Goal: Task Accomplishment & Management: Manage account settings

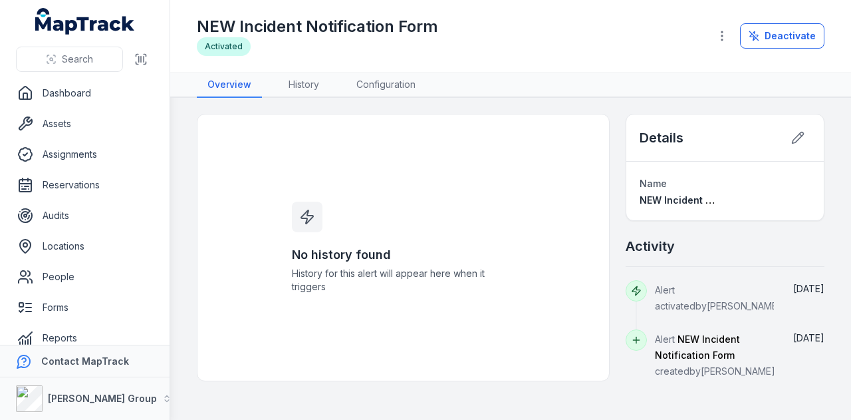
click at [95, 129] on link "Assets" at bounding box center [85, 123] width 148 height 27
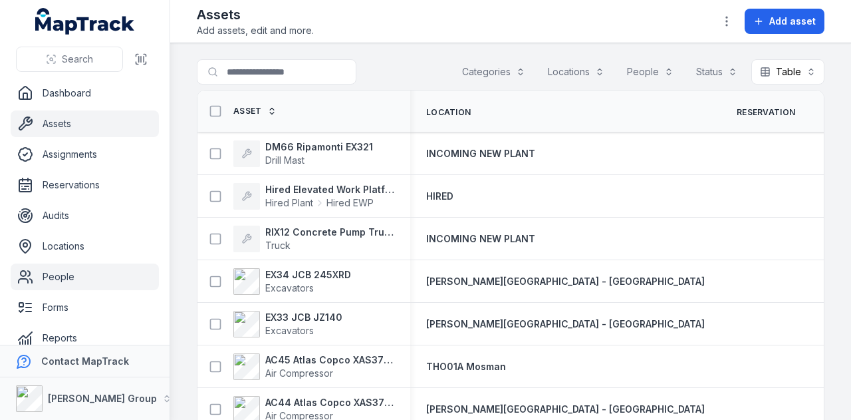
scroll to position [75, 0]
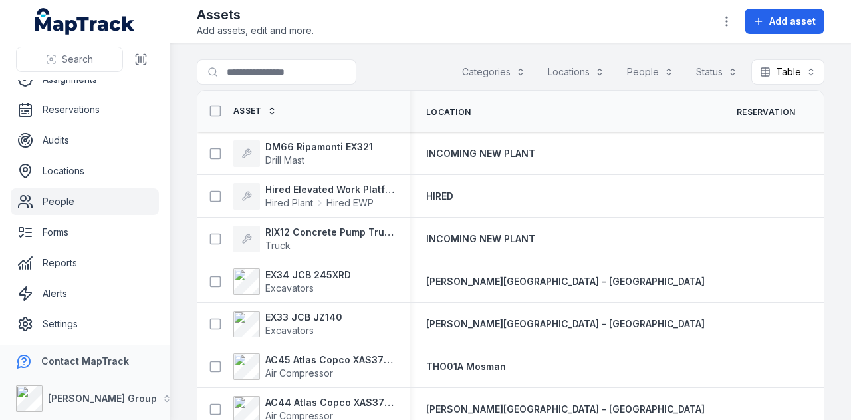
click at [98, 207] on link "People" at bounding box center [85, 201] width 148 height 27
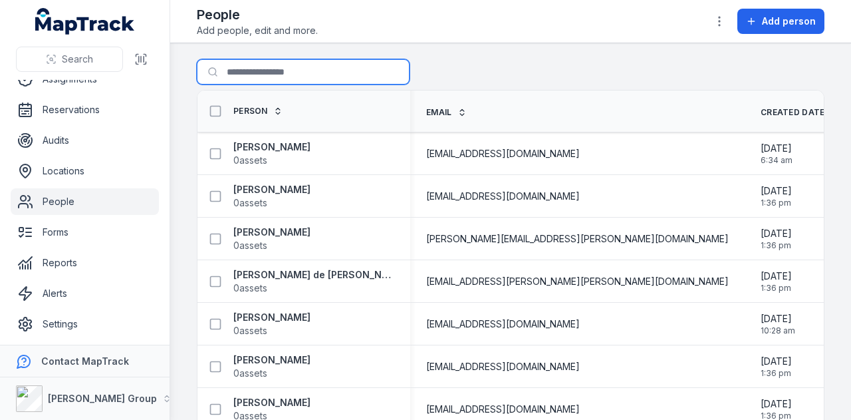
click at [315, 66] on input "Search for people" at bounding box center [303, 71] width 213 height 25
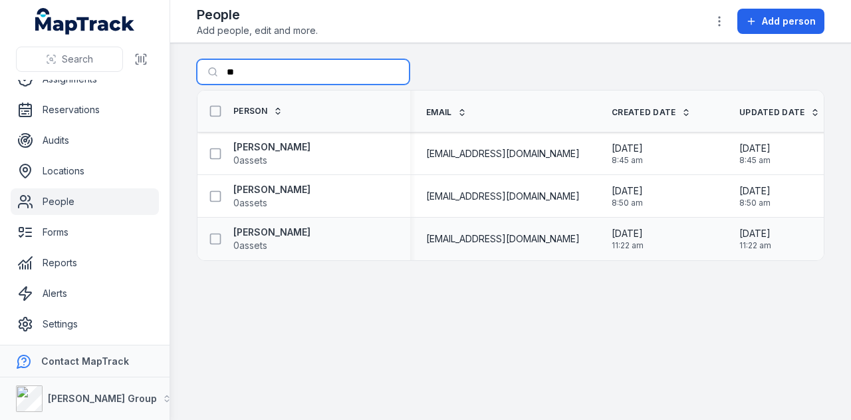
type input "*"
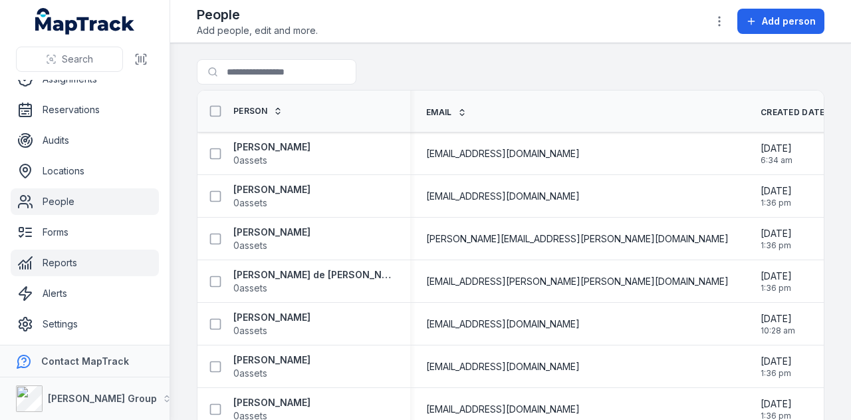
click at [94, 253] on link "Reports" at bounding box center [85, 262] width 148 height 27
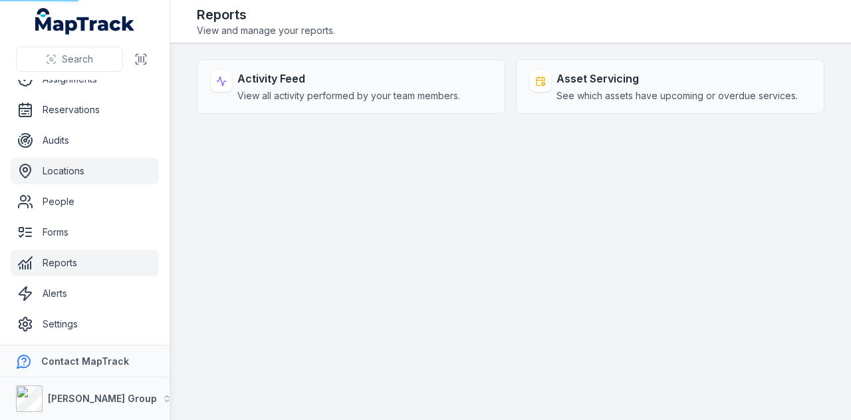
click at [101, 168] on link "Locations" at bounding box center [85, 171] width 148 height 27
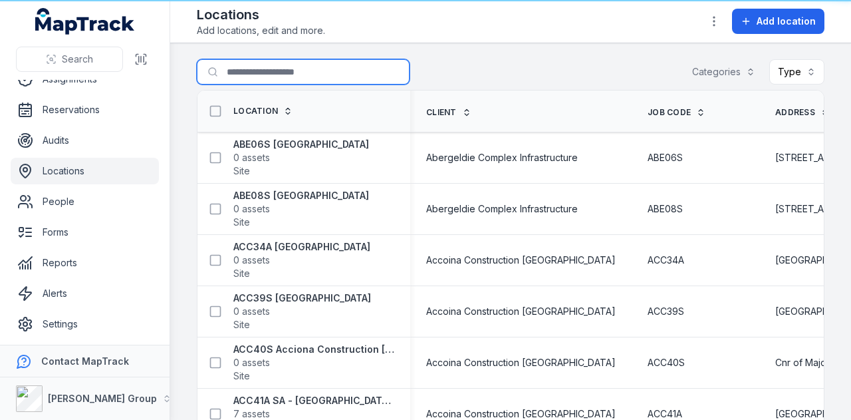
click at [289, 74] on input "Search for locations" at bounding box center [303, 71] width 213 height 25
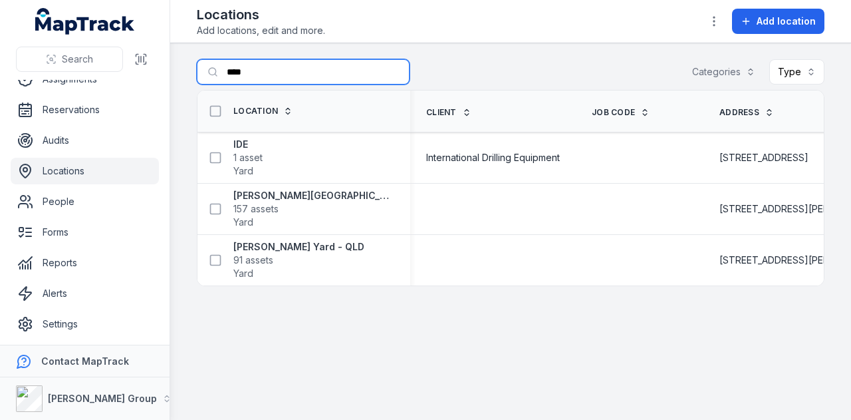
click at [293, 76] on input "****" at bounding box center [303, 71] width 213 height 25
type input "*"
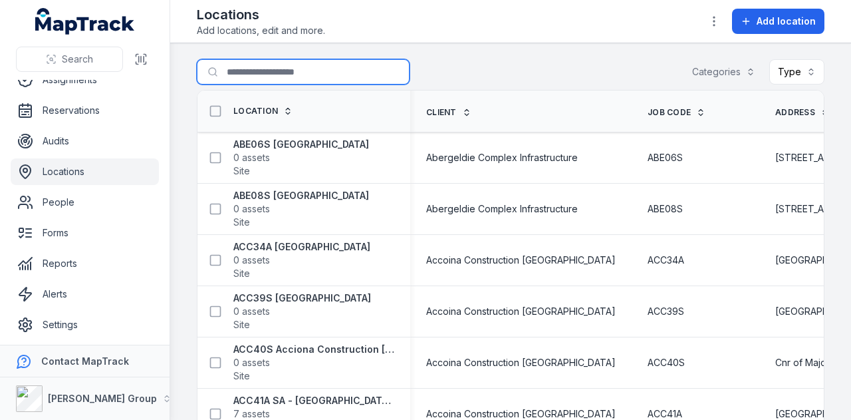
scroll to position [75, 0]
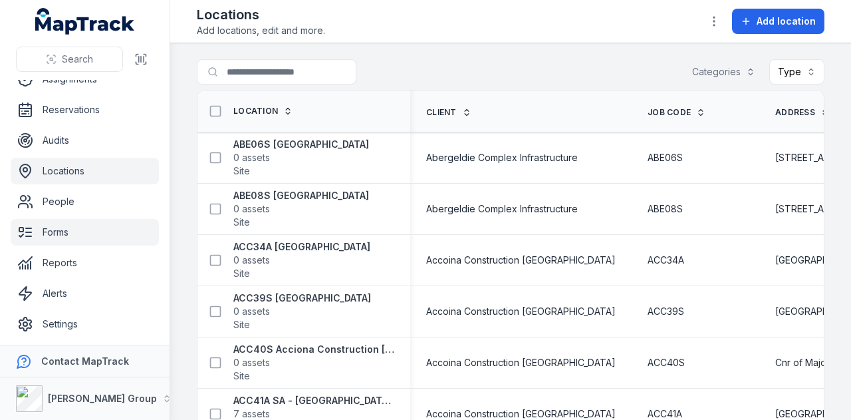
click at [84, 243] on link "Forms" at bounding box center [85, 232] width 148 height 27
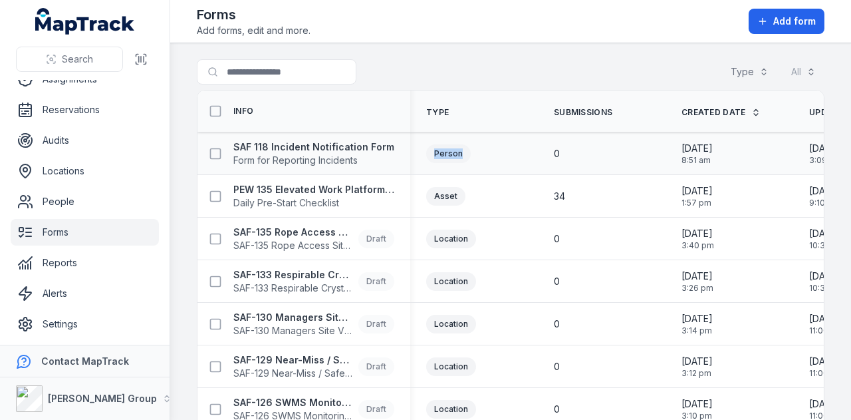
drag, startPoint x: 460, startPoint y: 154, endPoint x: 428, endPoint y: 152, distance: 32.6
click at [428, 152] on div "Person" at bounding box center [448, 153] width 45 height 19
click at [483, 66] on div "Search for forms Type All" at bounding box center [511, 74] width 628 height 31
click at [360, 144] on strong "SAF 118 Incident Notification Form" at bounding box center [313, 146] width 161 height 13
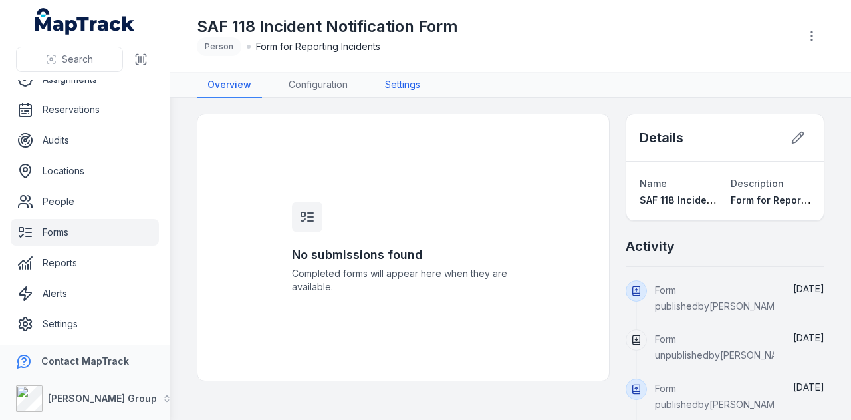
click at [394, 90] on link "Settings" at bounding box center [402, 84] width 57 height 25
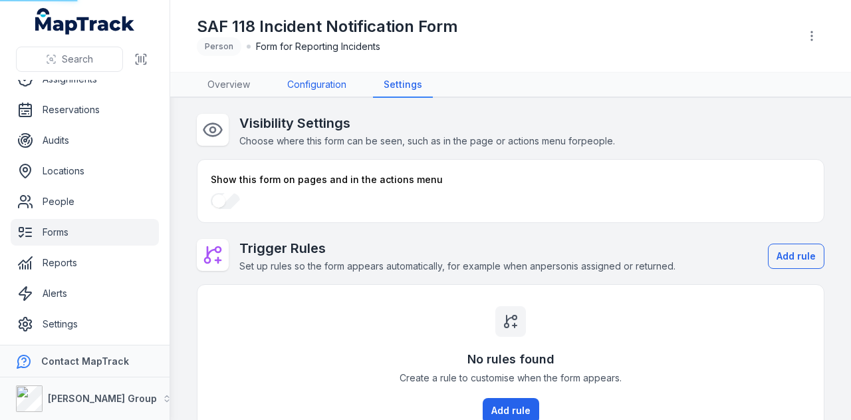
click at [331, 84] on link "Configuration" at bounding box center [317, 84] width 80 height 25
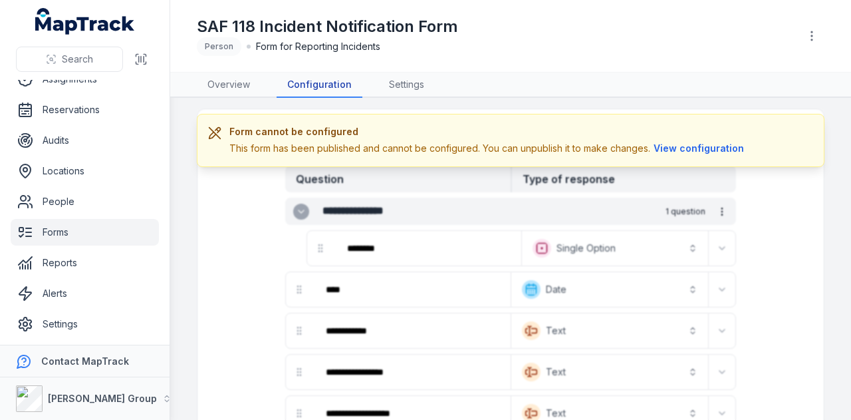
scroll to position [133, 0]
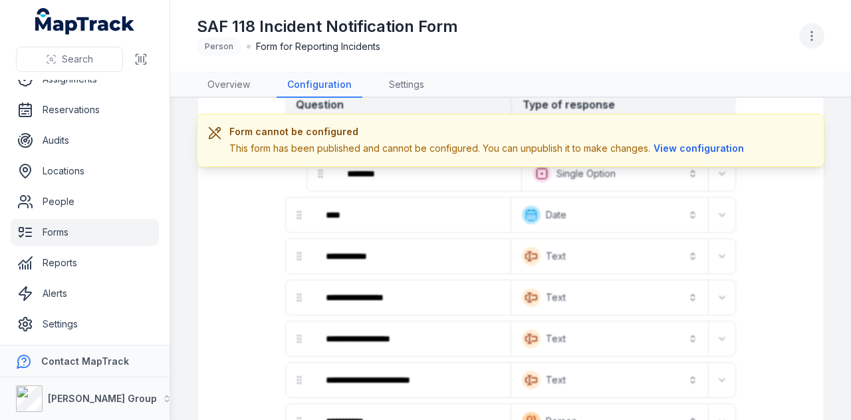
click at [805, 35] on button "button" at bounding box center [811, 35] width 25 height 25
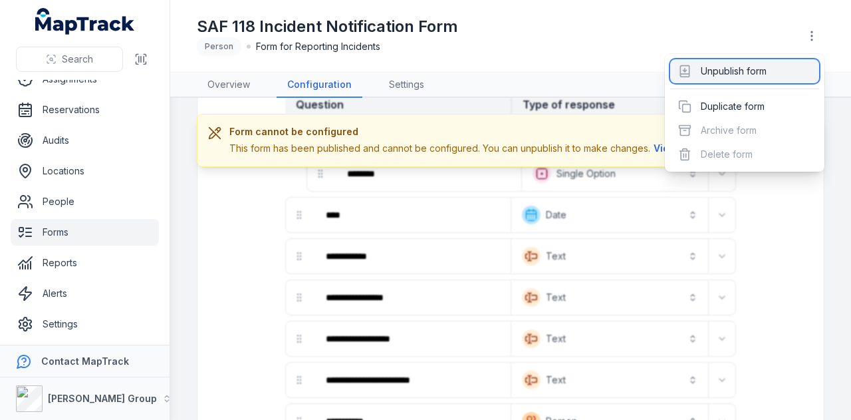
click at [786, 68] on div "Unpublish form" at bounding box center [744, 71] width 149 height 24
